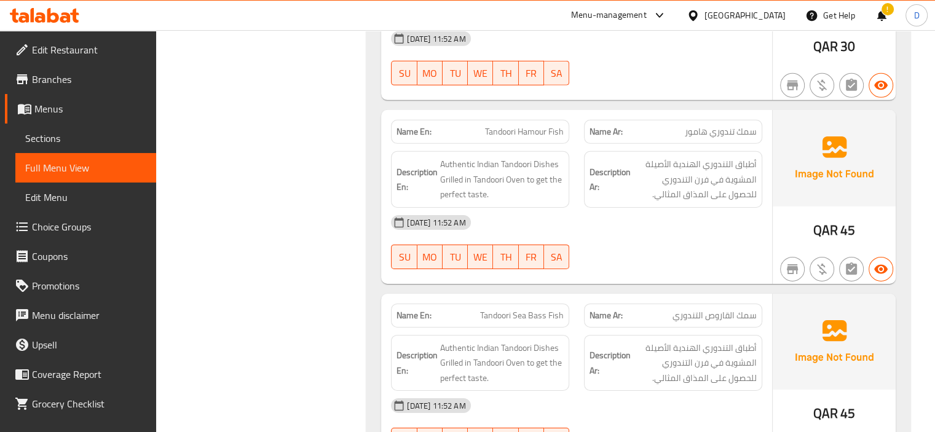
scroll to position [31952, 0]
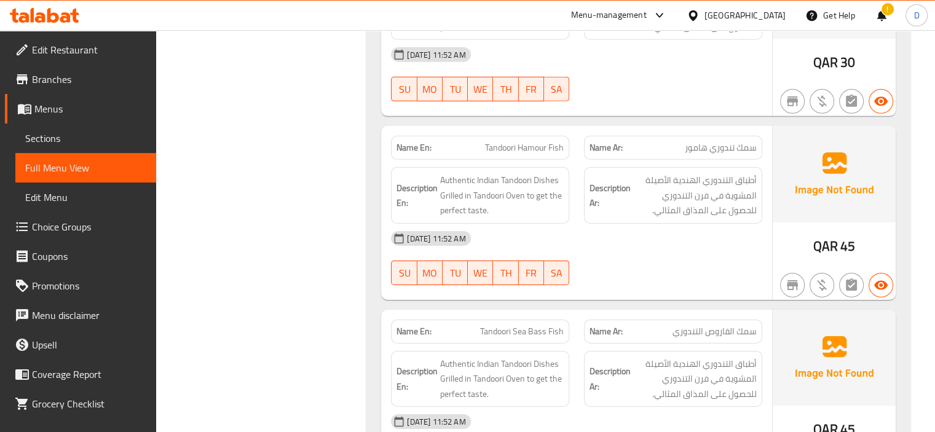
click at [699, 18] on icon at bounding box center [692, 15] width 13 height 13
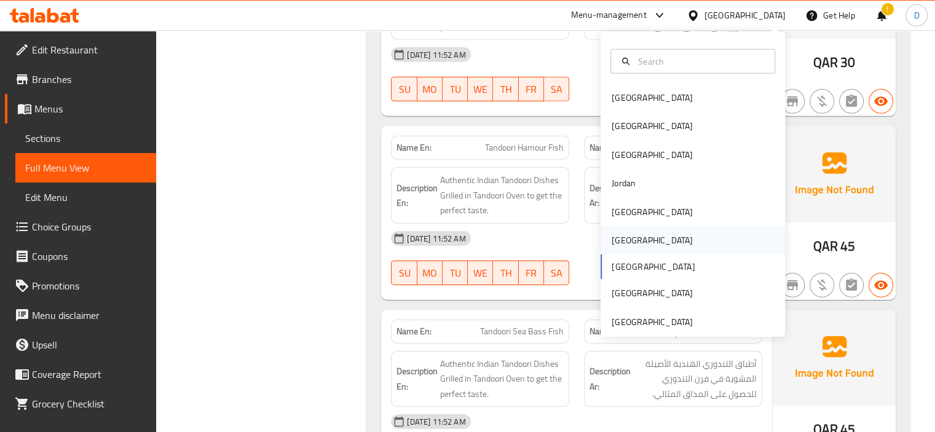
click at [624, 239] on div "[GEOGRAPHIC_DATA]" at bounding box center [652, 240] width 101 height 28
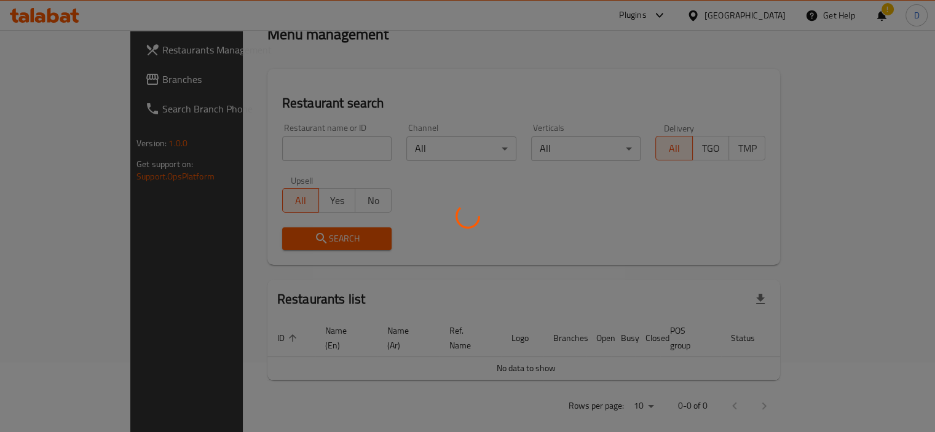
scroll to position [479, 0]
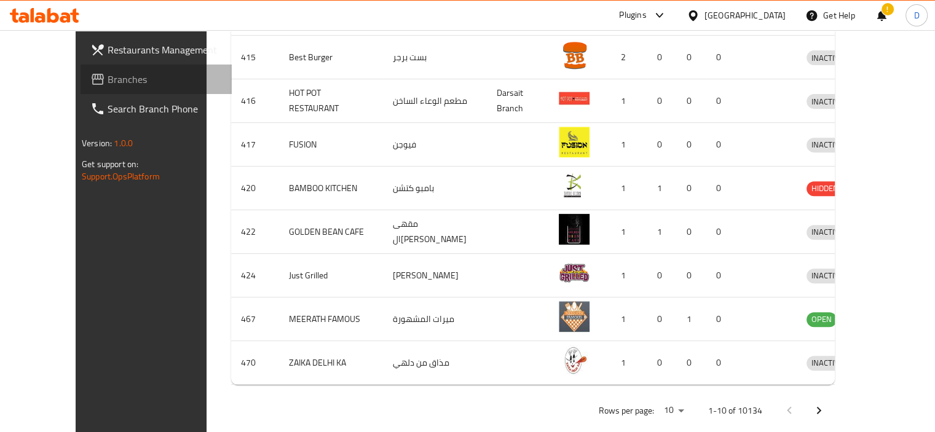
click at [108, 85] on span "Branches" at bounding box center [165, 79] width 114 height 15
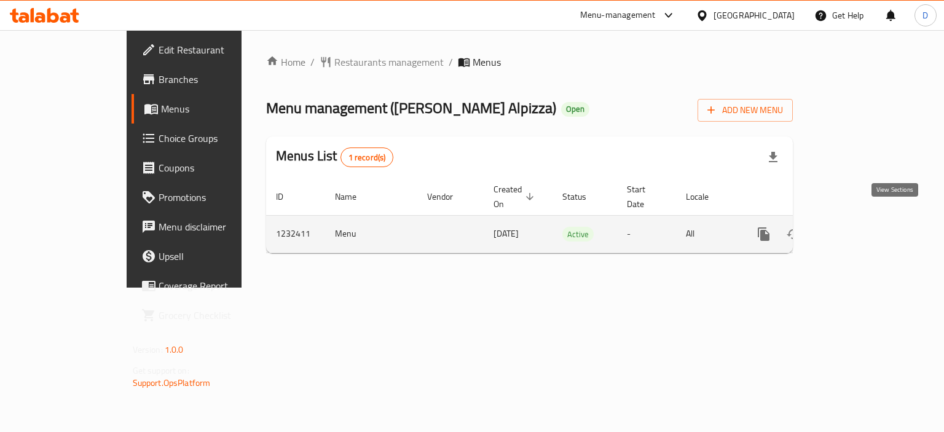
click at [867, 220] on link "enhanced table" at bounding box center [852, 233] width 29 height 29
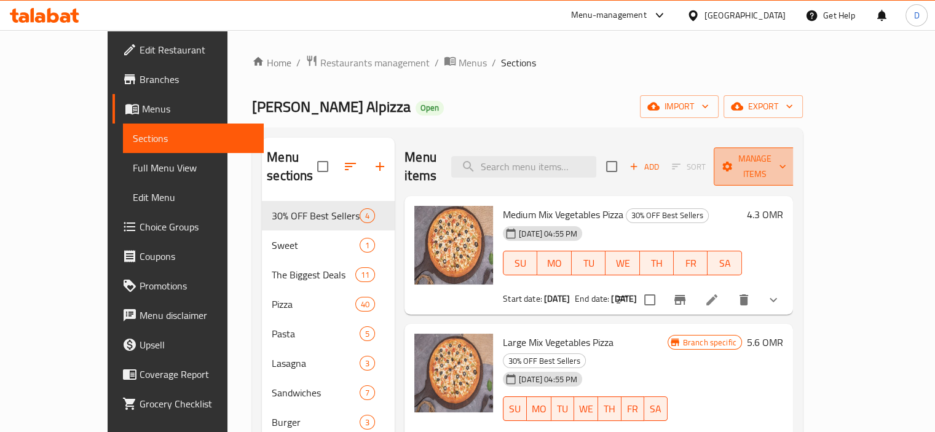
click at [786, 154] on span "Manage items" at bounding box center [754, 166] width 63 height 31
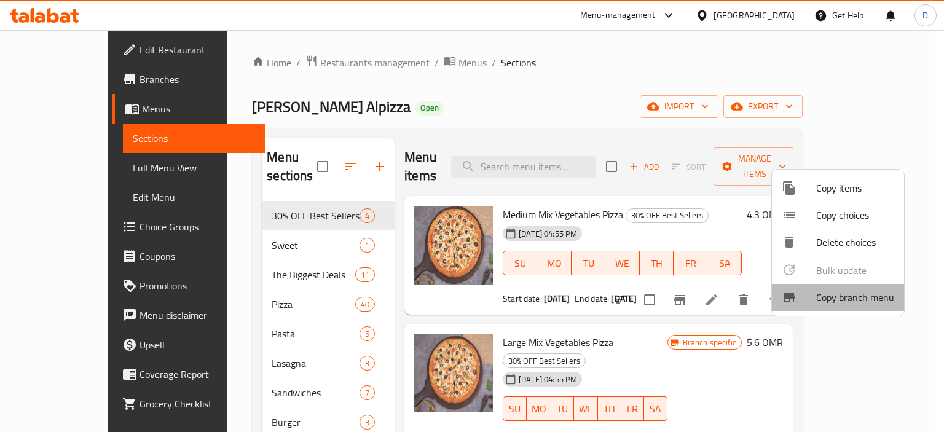
click at [846, 307] on li "Copy branch menu" at bounding box center [838, 297] width 132 height 27
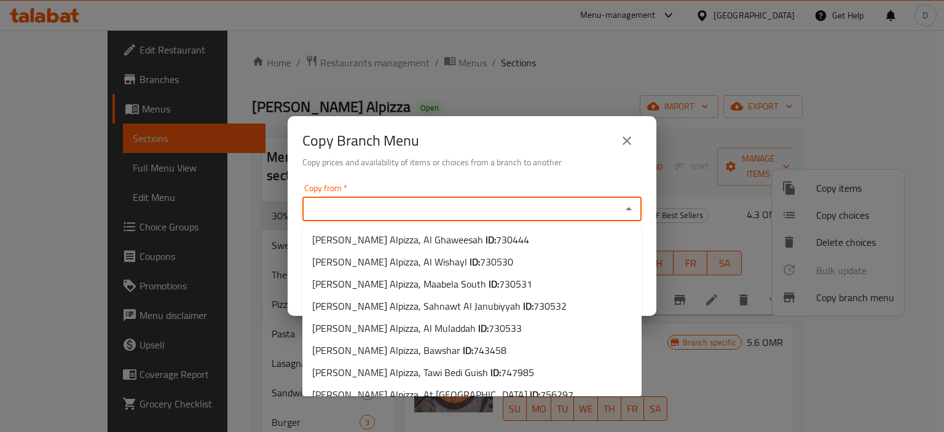
click at [403, 208] on input "Copy from   *" at bounding box center [462, 208] width 312 height 17
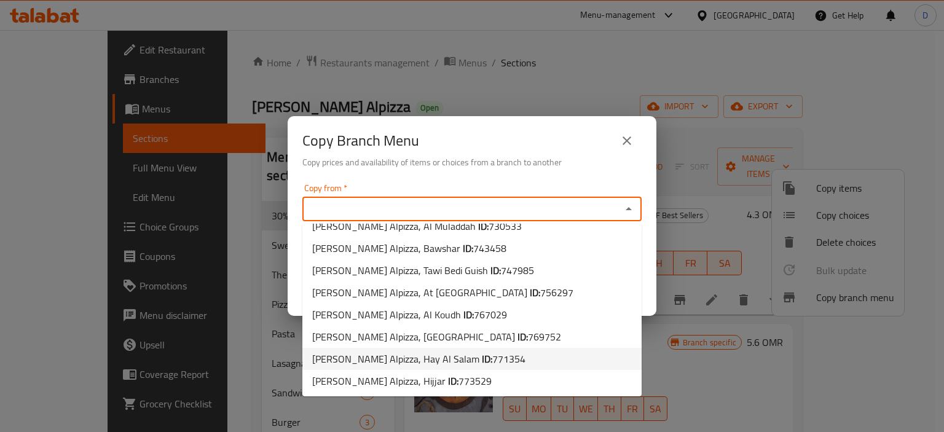
click at [417, 356] on span "Malek Alpizza, Hay Al Salam ID: 771354" at bounding box center [418, 359] width 213 height 15
type input "Malek Alpizza, Hay Al Salam"
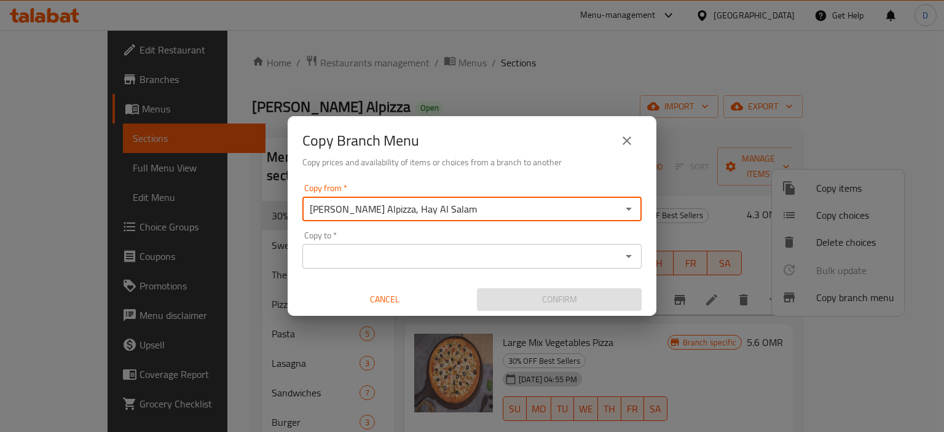
click at [410, 249] on input "Copy to   *" at bounding box center [462, 256] width 312 height 17
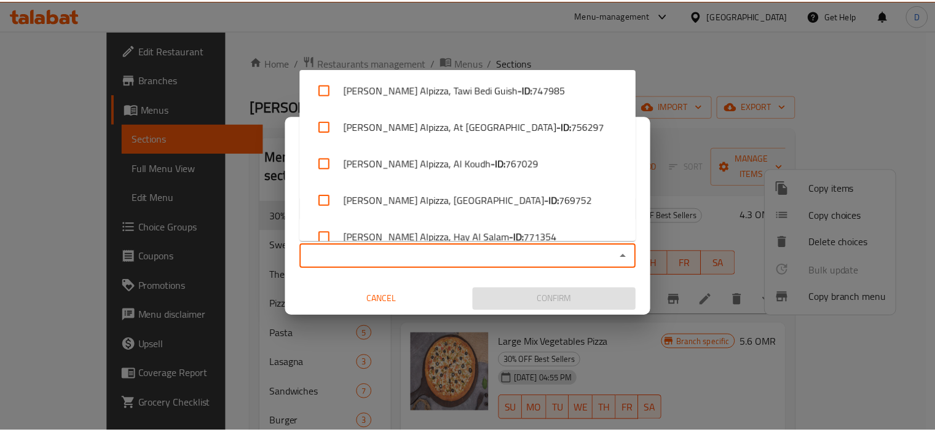
scroll to position [279, 0]
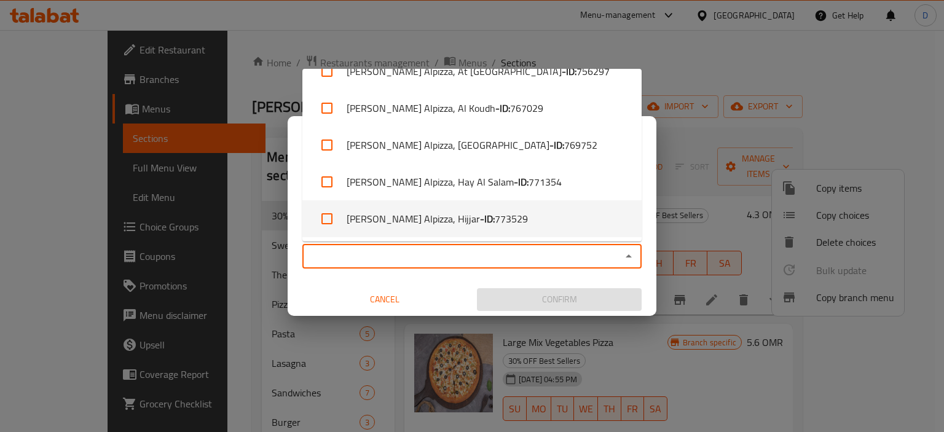
click at [466, 237] on li "Malek Alpizza, Hijjar - ID: 773529" at bounding box center [471, 218] width 339 height 37
checkbox input "true"
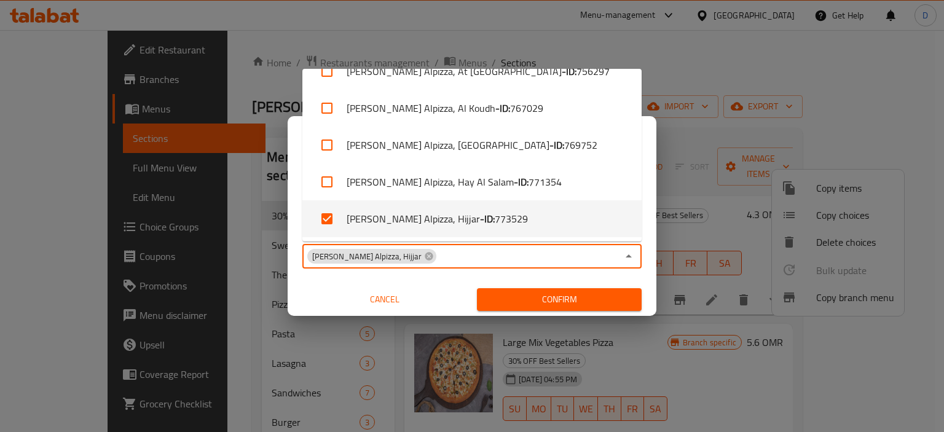
click at [575, 307] on span "Confirm" at bounding box center [559, 299] width 145 height 15
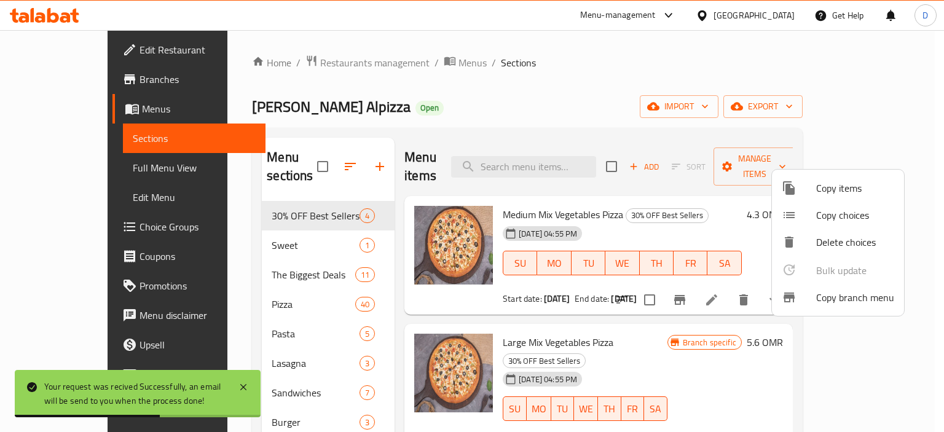
click at [57, 88] on div at bounding box center [472, 216] width 944 height 432
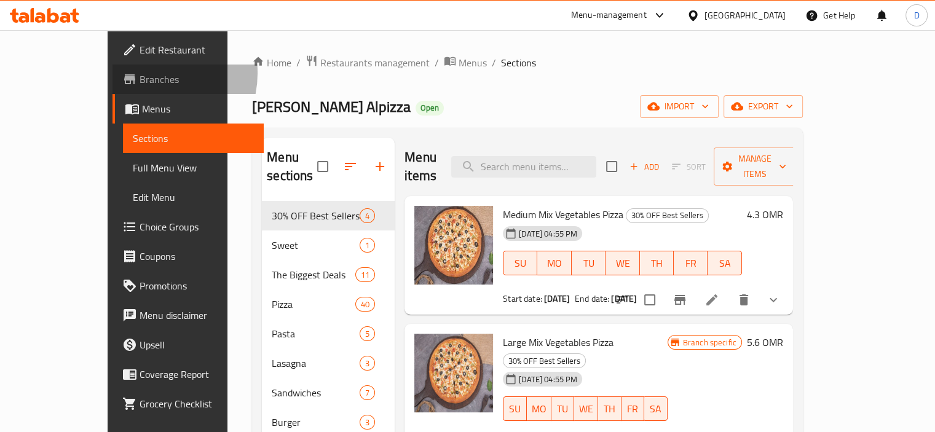
click at [139, 73] on span "Branches" at bounding box center [196, 79] width 114 height 15
